Goal: Check status: Check status

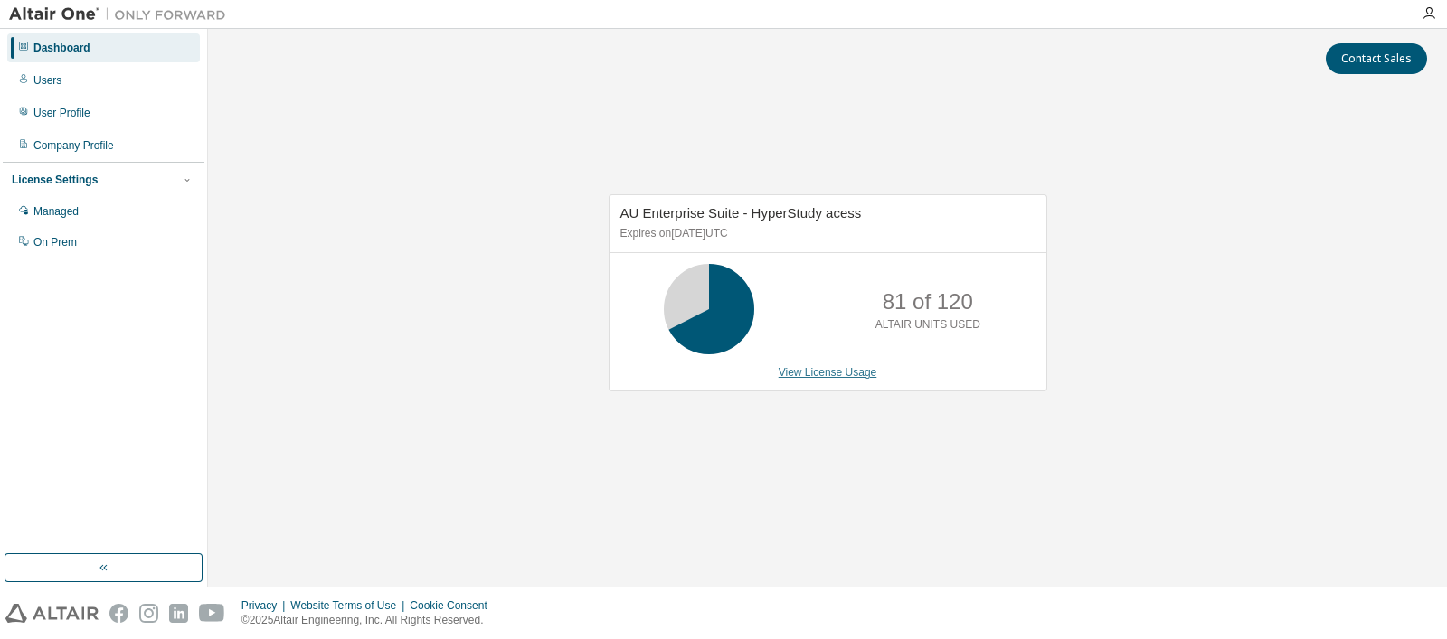
click at [827, 376] on link "View License Usage" at bounding box center [828, 372] width 99 height 13
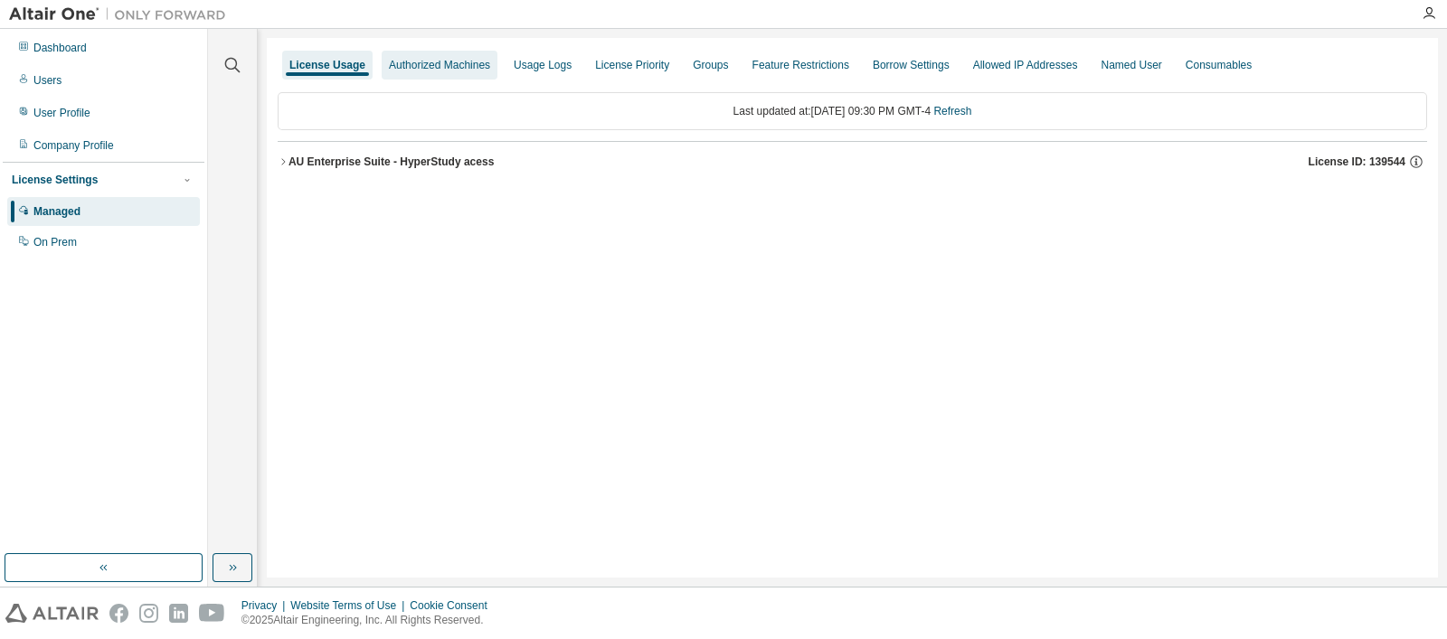
click at [443, 56] on div "Authorized Machines" at bounding box center [440, 65] width 116 height 29
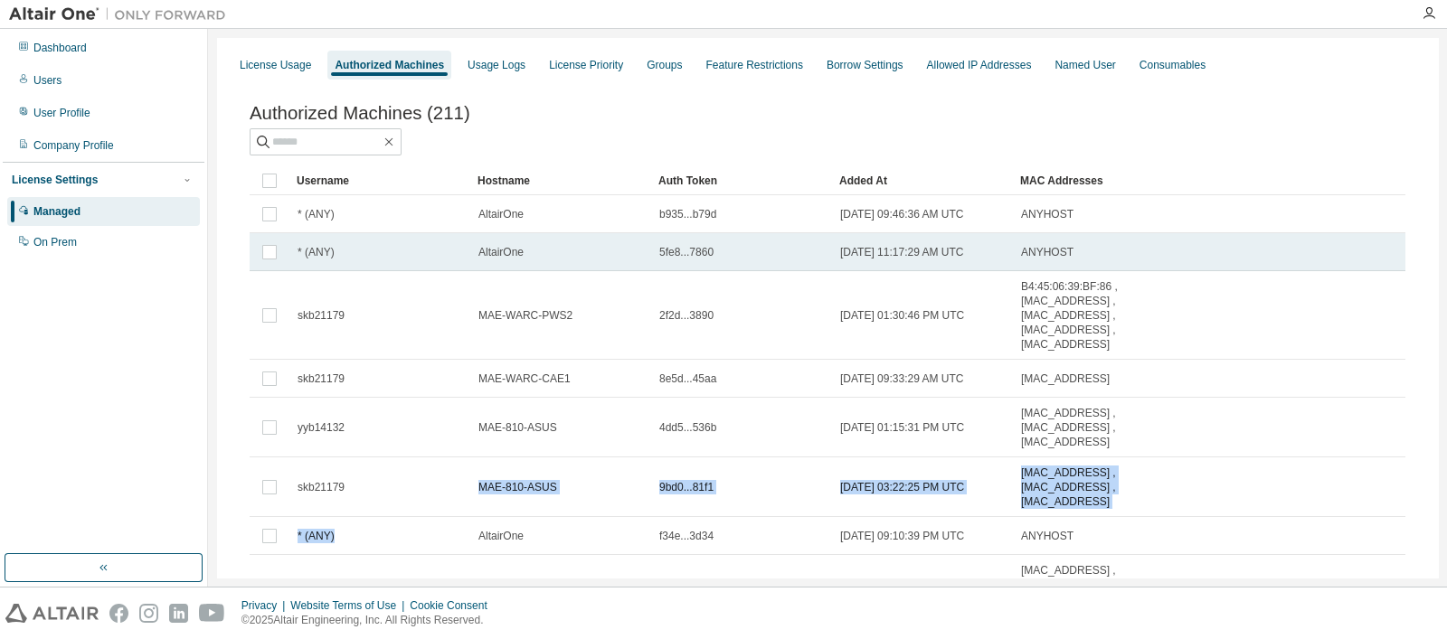
drag, startPoint x: 467, startPoint y: 496, endPoint x: 413, endPoint y: 250, distance: 252.7
click at [420, 279] on tbody "* (ANY) AltairOne b935...b79d 2021-12-14 09:46:36 AM UTC ANYHOST * (ANY) Altair…" at bounding box center [828, 482] width 1156 height 575
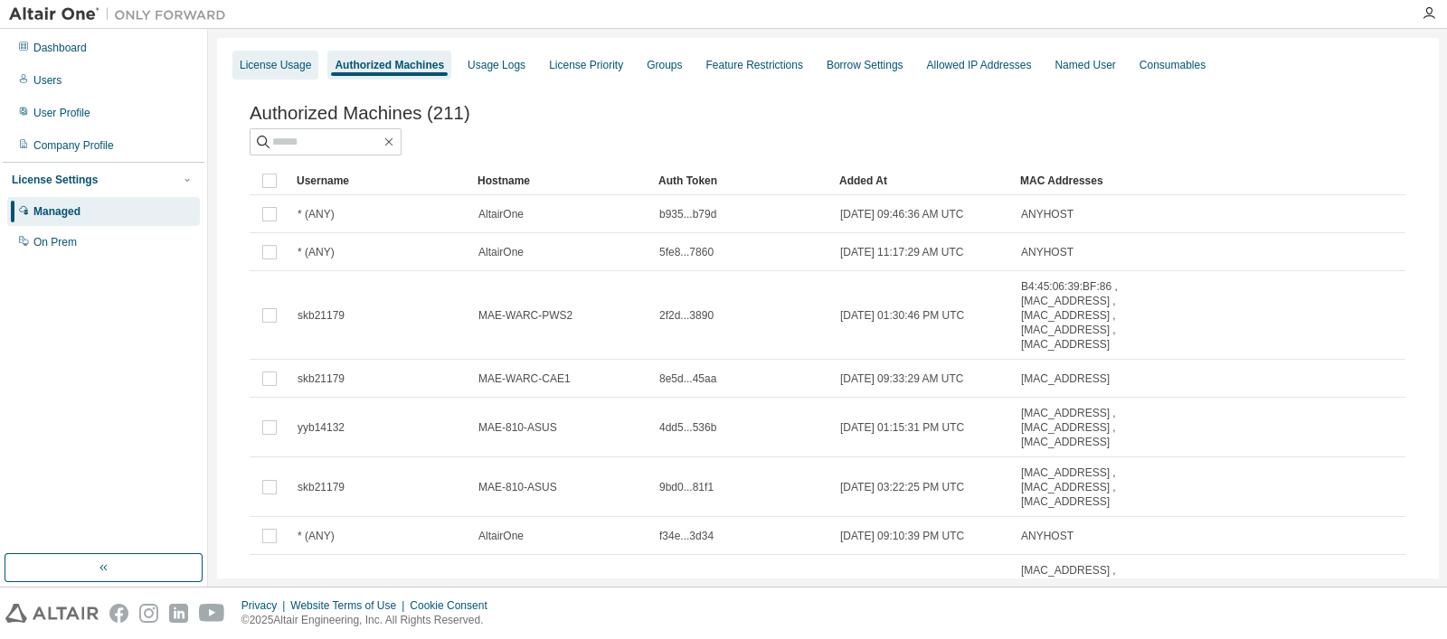
click at [267, 64] on div "License Usage" at bounding box center [275, 65] width 71 height 14
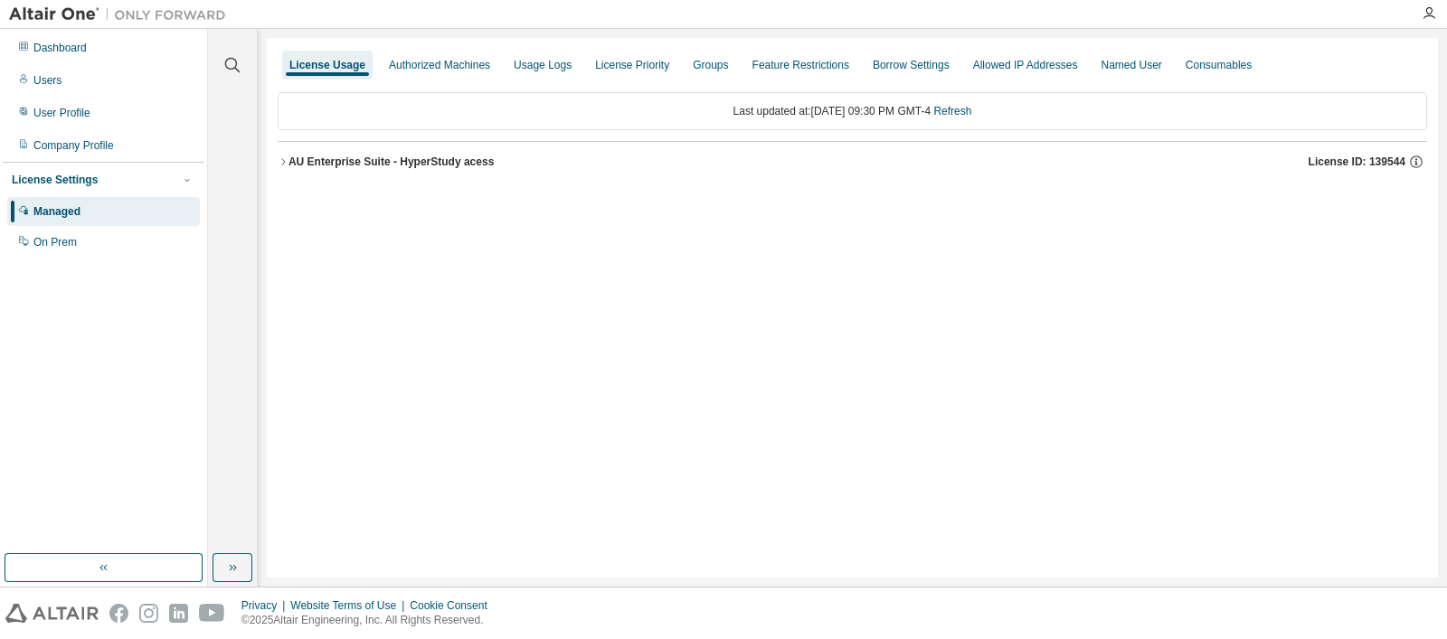
click at [393, 174] on button "AU Enterprise Suite - HyperStudy acess License ID: 139544" at bounding box center [852, 162] width 1149 height 40
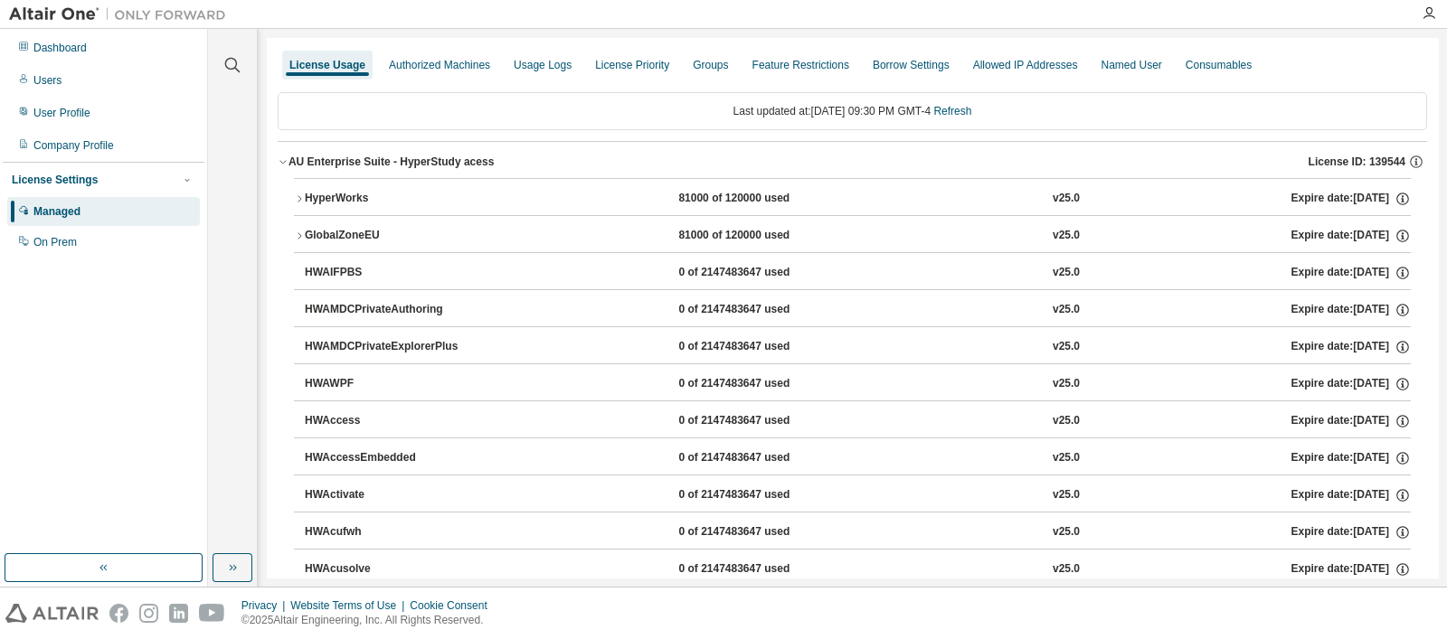
click at [416, 203] on div "HyperWorks" at bounding box center [386, 199] width 163 height 16
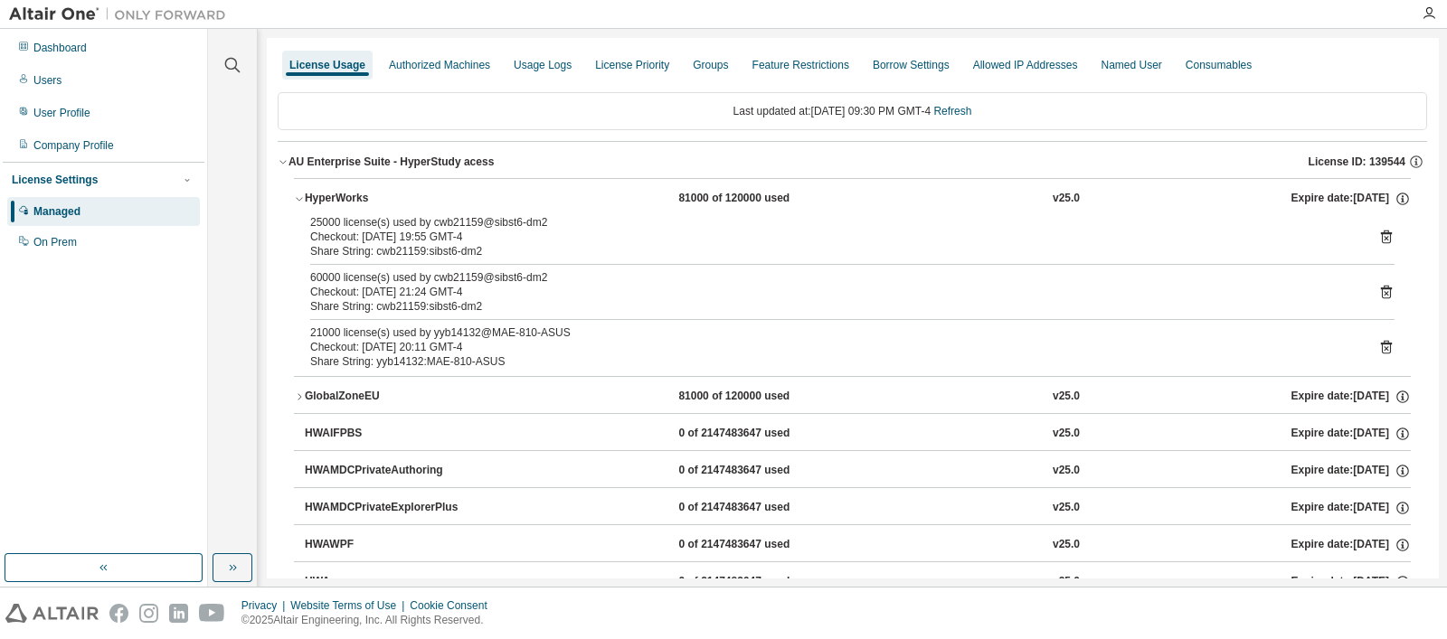
click at [416, 203] on div "HyperWorks" at bounding box center [386, 199] width 163 height 16
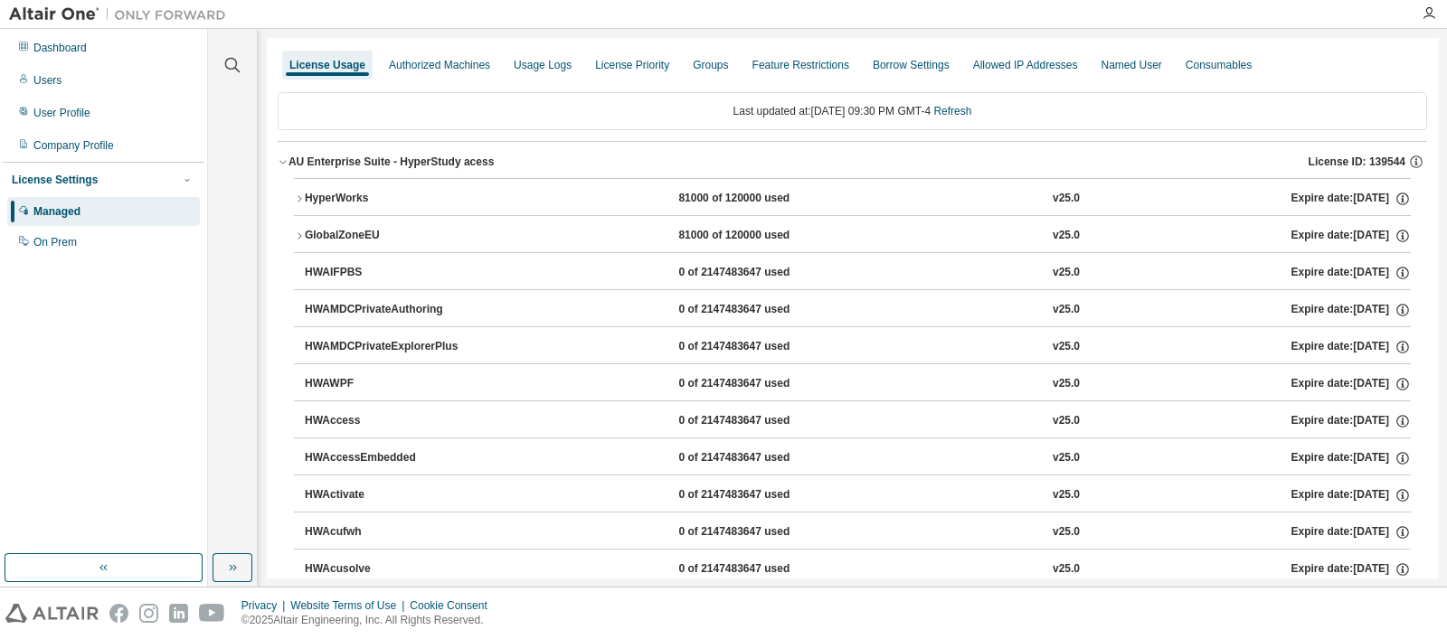
click at [416, 203] on div "HyperWorks" at bounding box center [386, 199] width 163 height 16
